Goal: Navigation & Orientation: Find specific page/section

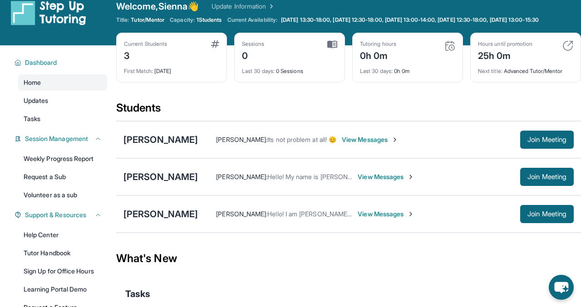
scroll to position [23, 0]
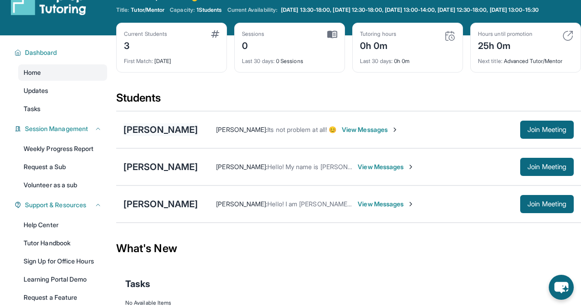
click at [171, 136] on div "[PERSON_NAME]" at bounding box center [160, 129] width 74 height 13
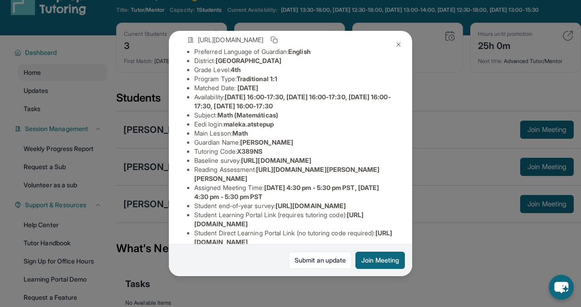
scroll to position [68, 5]
click at [400, 46] on img at bounding box center [398, 44] width 7 height 7
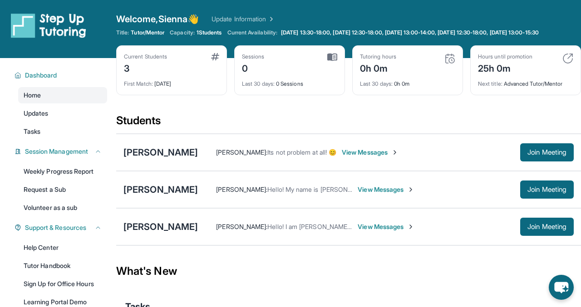
scroll to position [31, 0]
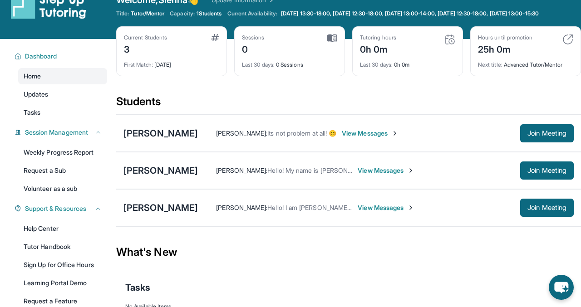
scroll to position [20, 0]
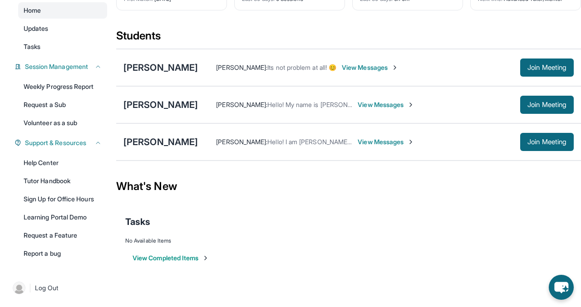
scroll to position [92, 0]
